Goal: Register for event/course

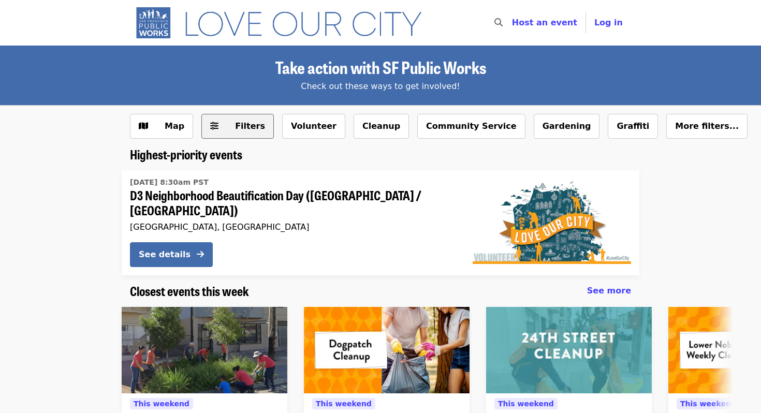
click at [250, 129] on span "Filters" at bounding box center [250, 126] width 30 height 10
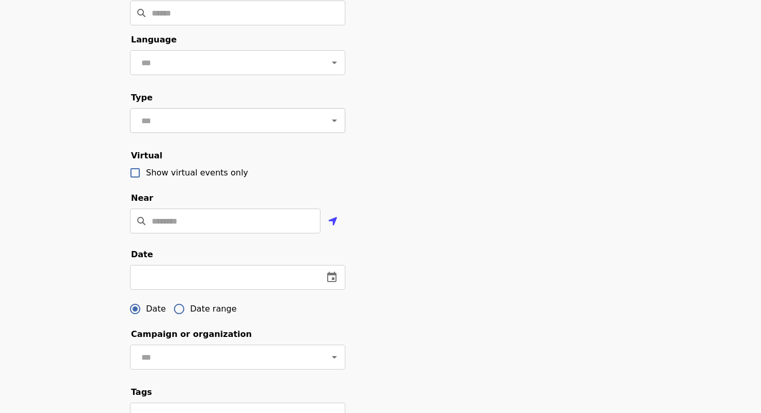
scroll to position [157, 0]
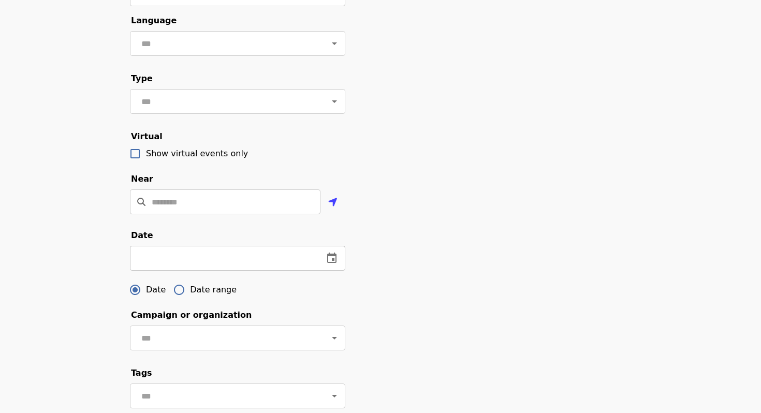
click at [224, 261] on input "text" at bounding box center [222, 258] width 185 height 25
click at [334, 252] on icon "change date" at bounding box center [331, 257] width 9 height 10
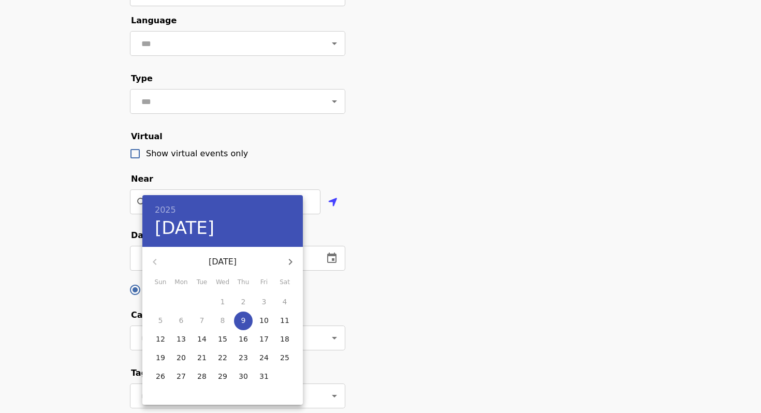
click at [241, 375] on p "30" at bounding box center [243, 376] width 9 height 10
type input "**********"
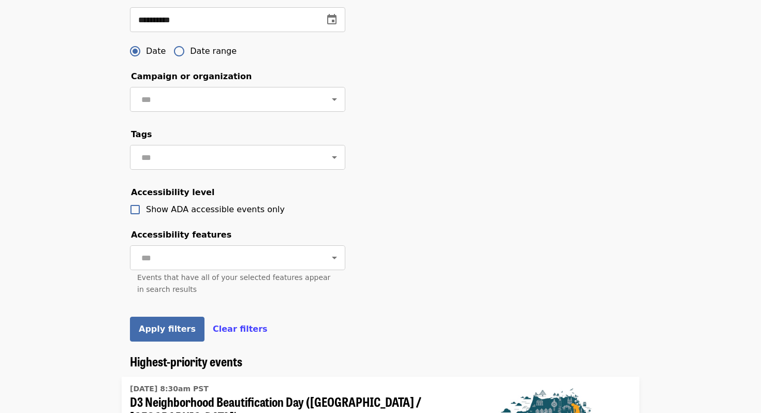
scroll to position [397, 0]
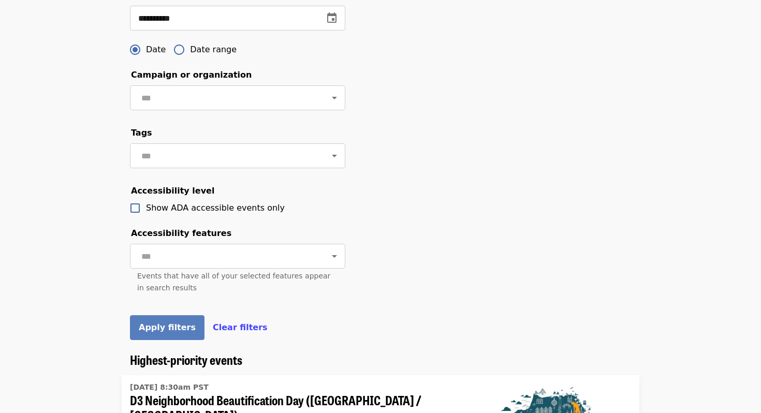
click at [172, 325] on span "Apply filters" at bounding box center [167, 327] width 57 height 10
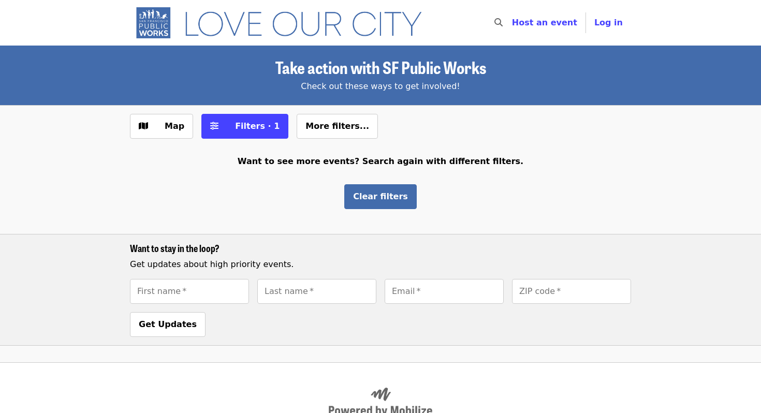
scroll to position [82, 0]
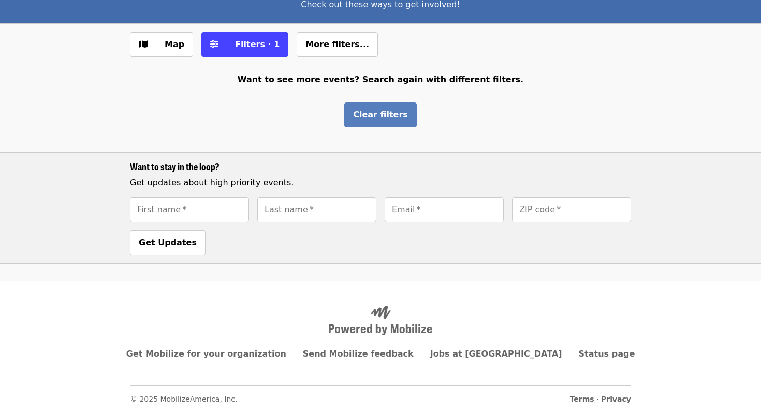
click at [365, 115] on span "Clear filters" at bounding box center [380, 115] width 55 height 10
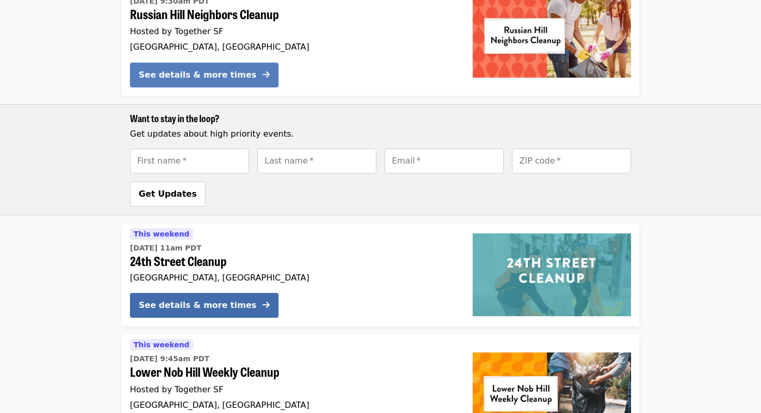
scroll to position [739, 0]
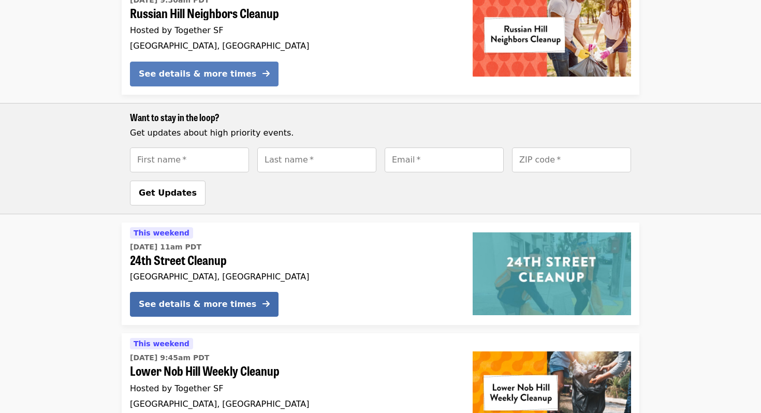
click at [193, 74] on div "See details & more times" at bounding box center [197, 74] width 117 height 12
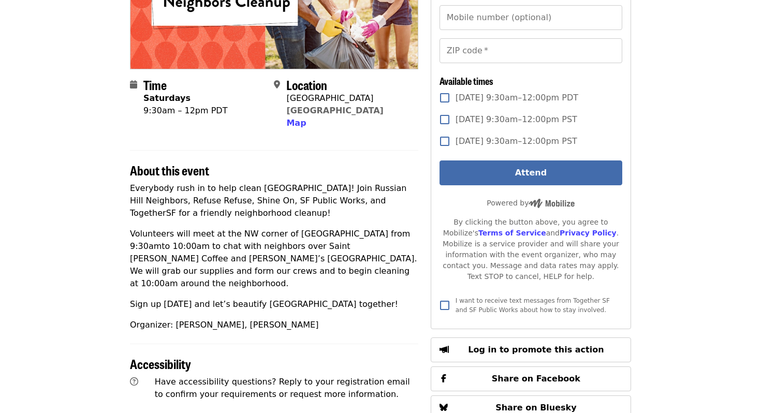
scroll to position [182, 0]
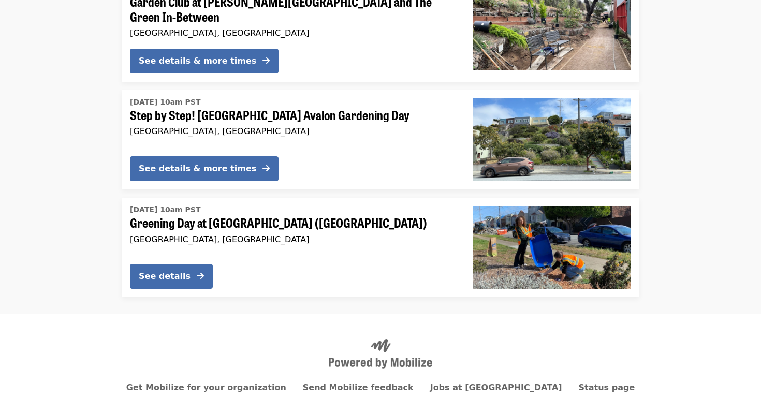
scroll to position [1919, 0]
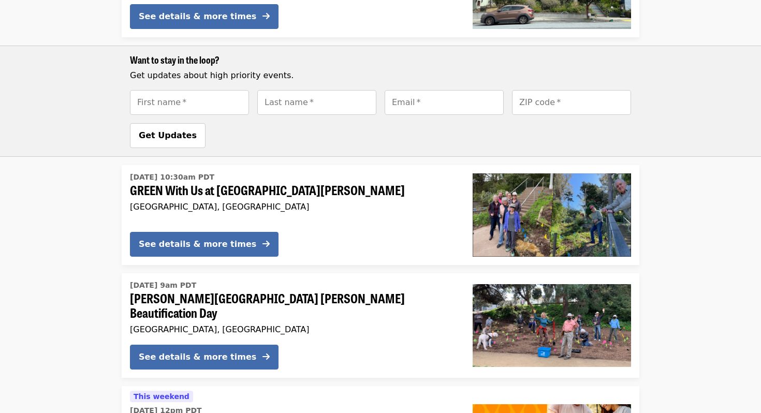
scroll to position [1233, 0]
